Goal: Find specific page/section: Find specific page/section

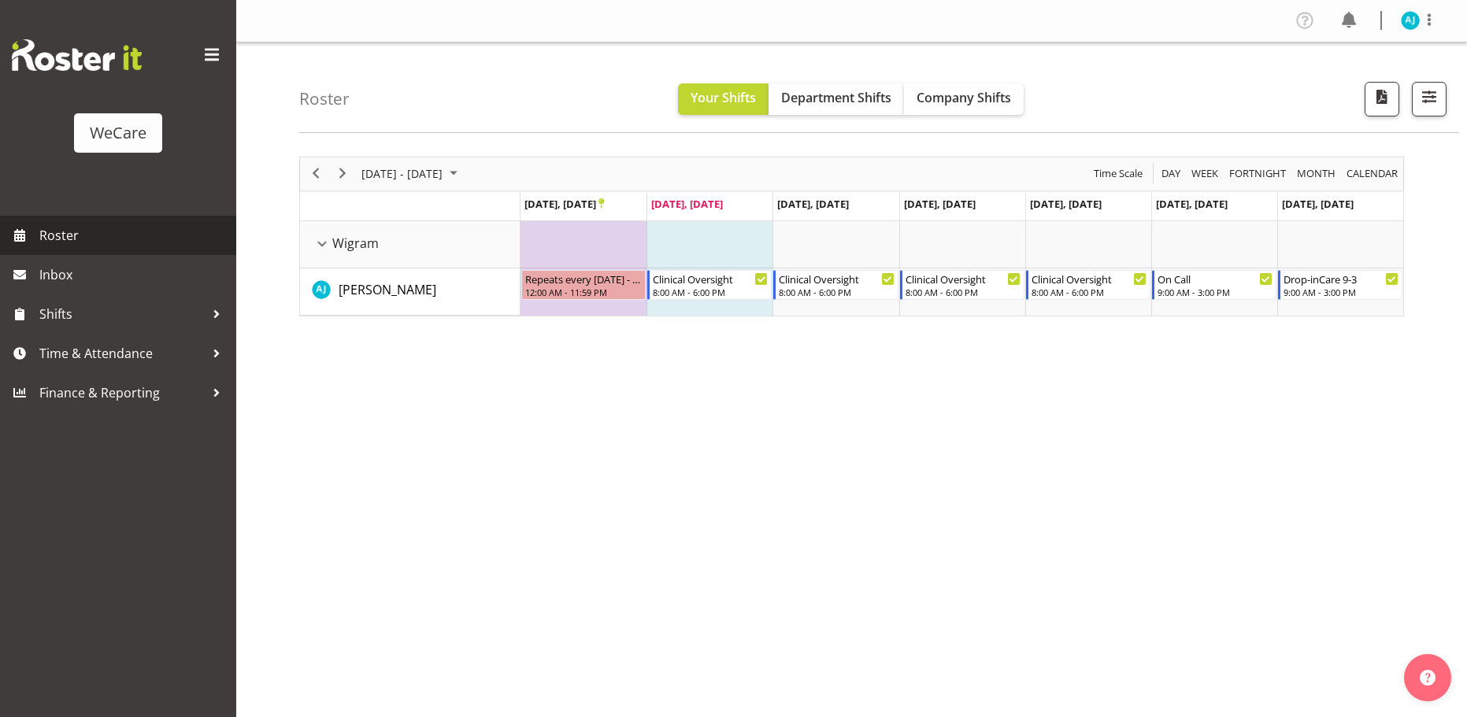
click at [50, 226] on span "Roster" at bounding box center [133, 236] width 189 height 24
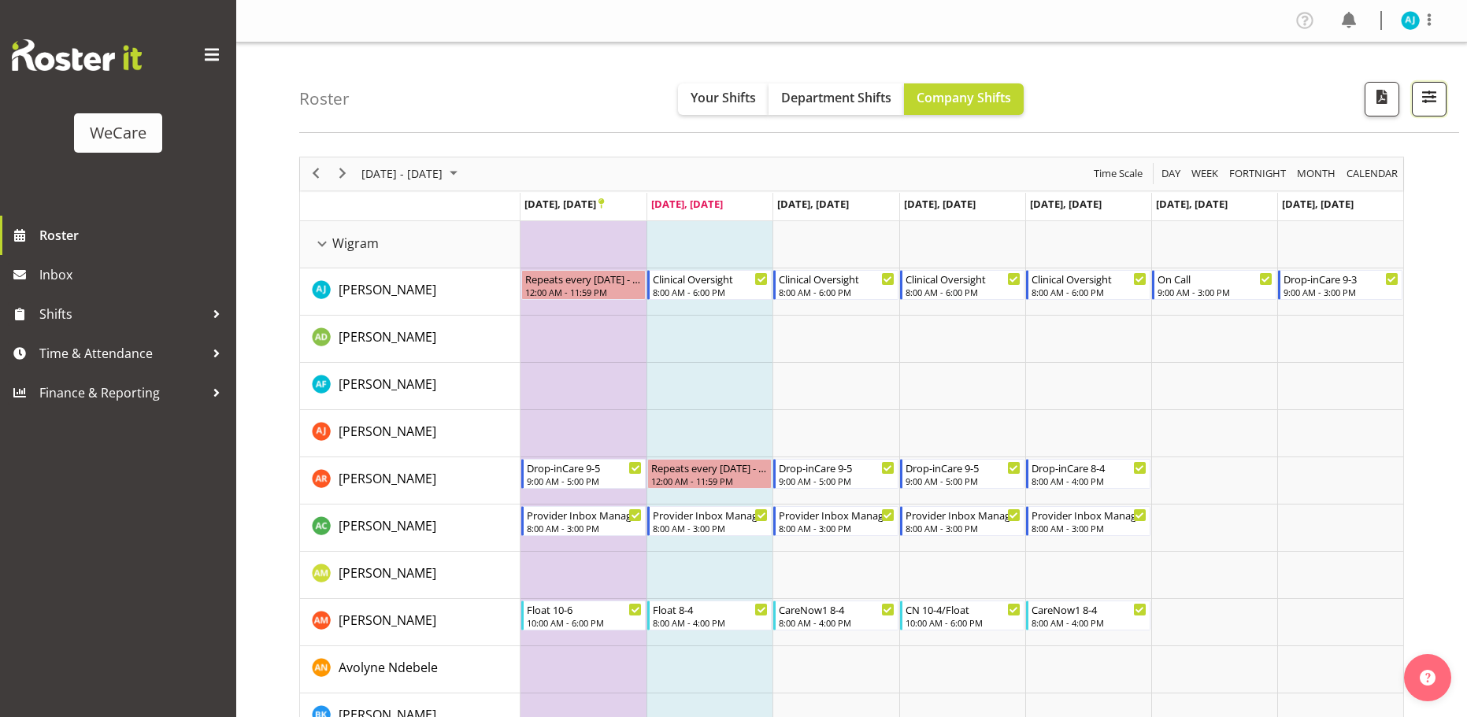
click at [1422, 94] on span "button" at bounding box center [1429, 97] width 20 height 20
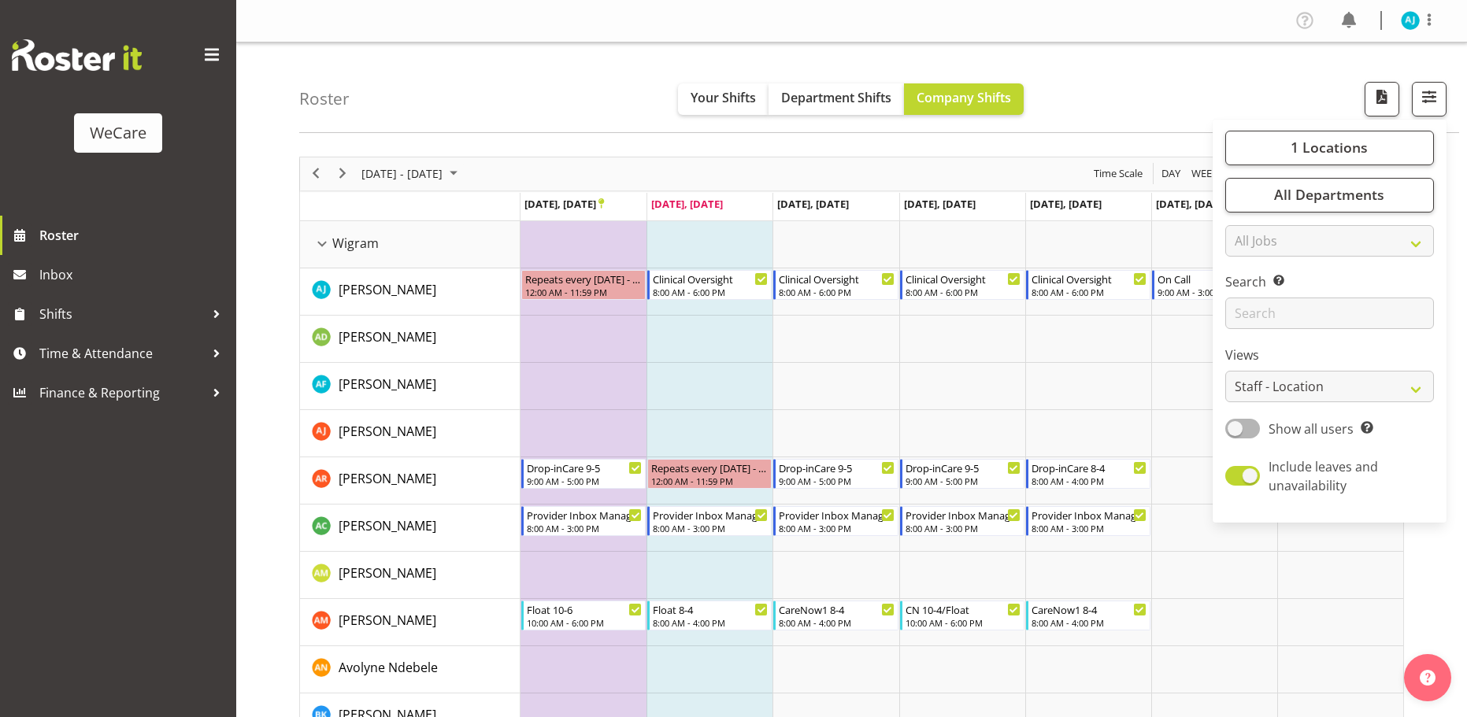
click at [1195, 84] on div "Roster Your Shifts Department Shifts Company Shifts 1 Locations Clear Business …" at bounding box center [879, 88] width 1160 height 91
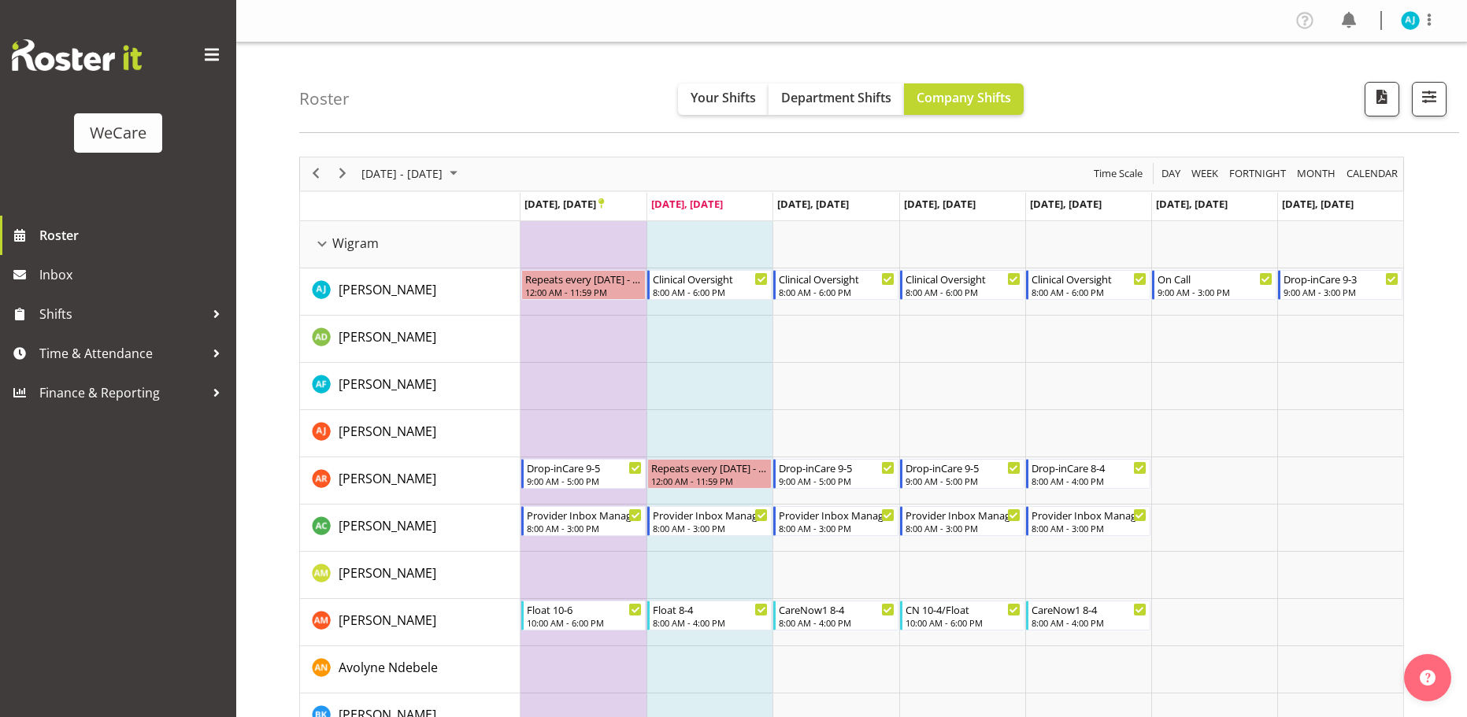
click at [406, 50] on div "Roster Your Shifts Department Shifts Company Shifts 1 Locations Clear Business …" at bounding box center [879, 88] width 1160 height 91
